Goal: Find specific page/section: Find specific page/section

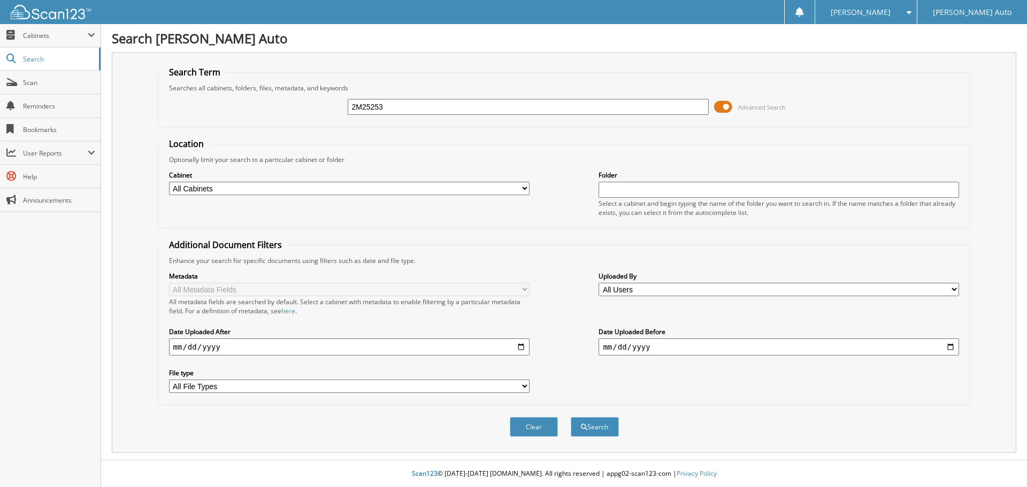
type input "2M25253"
click at [571, 417] on button "Search" at bounding box center [595, 427] width 48 height 20
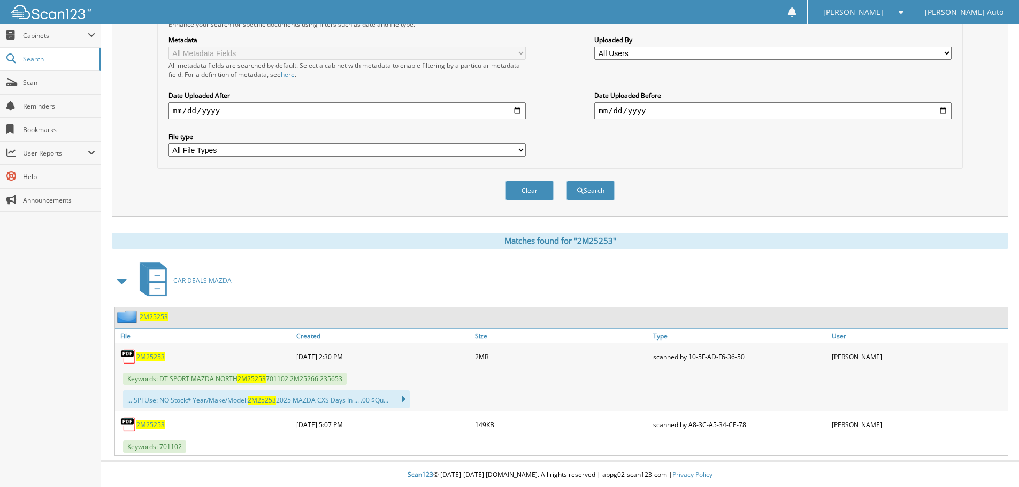
scroll to position [238, 0]
click at [153, 356] on span "2M25253" at bounding box center [150, 355] width 28 height 9
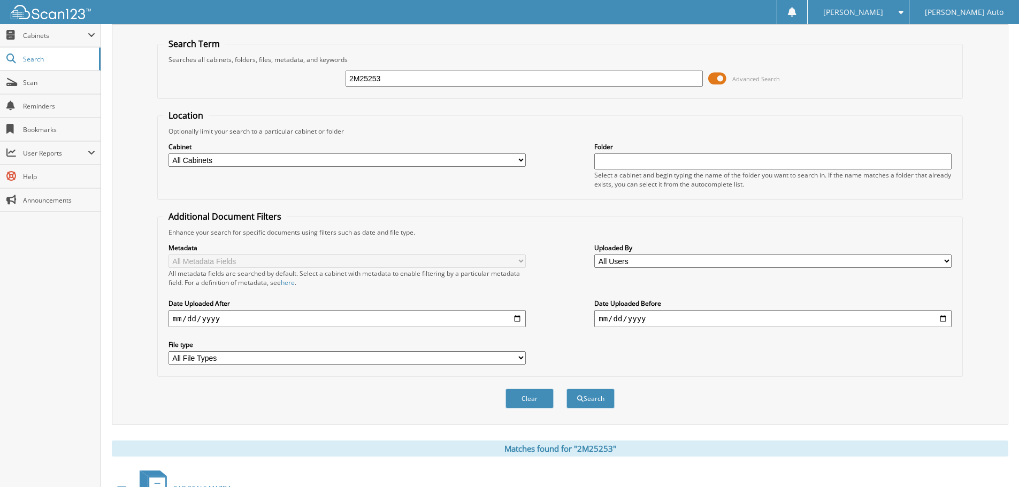
scroll to position [0, 0]
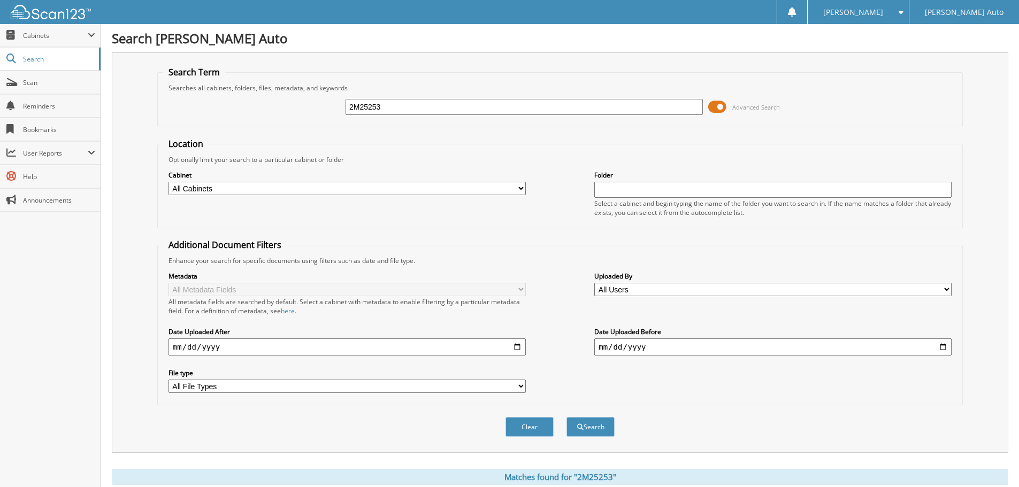
drag, startPoint x: 445, startPoint y: 108, endPoint x: 279, endPoint y: 113, distance: 165.9
click at [280, 112] on div "2M25253 Advanced Search" at bounding box center [560, 107] width 794 height 29
type input "2M25232"
click at [567, 417] on button "Search" at bounding box center [591, 427] width 48 height 20
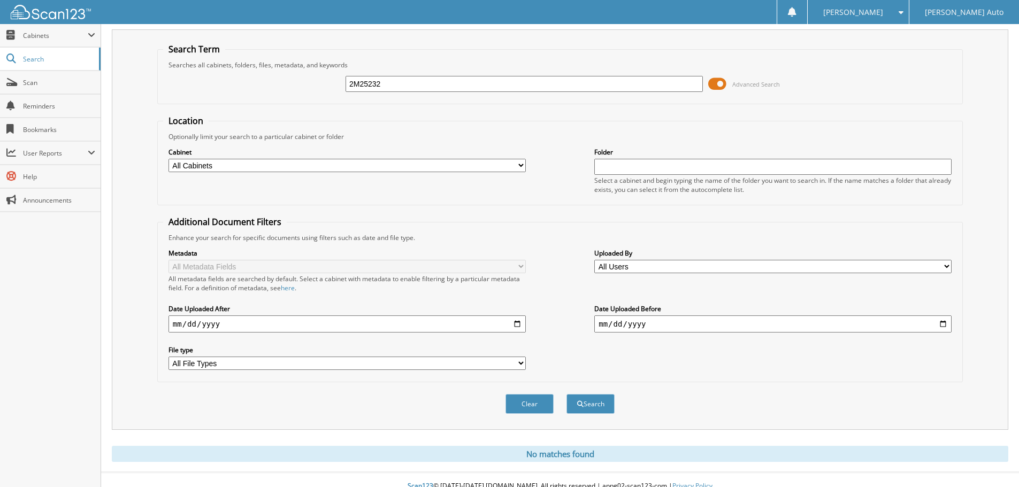
scroll to position [36, 0]
